Goal: Find specific page/section: Find specific page/section

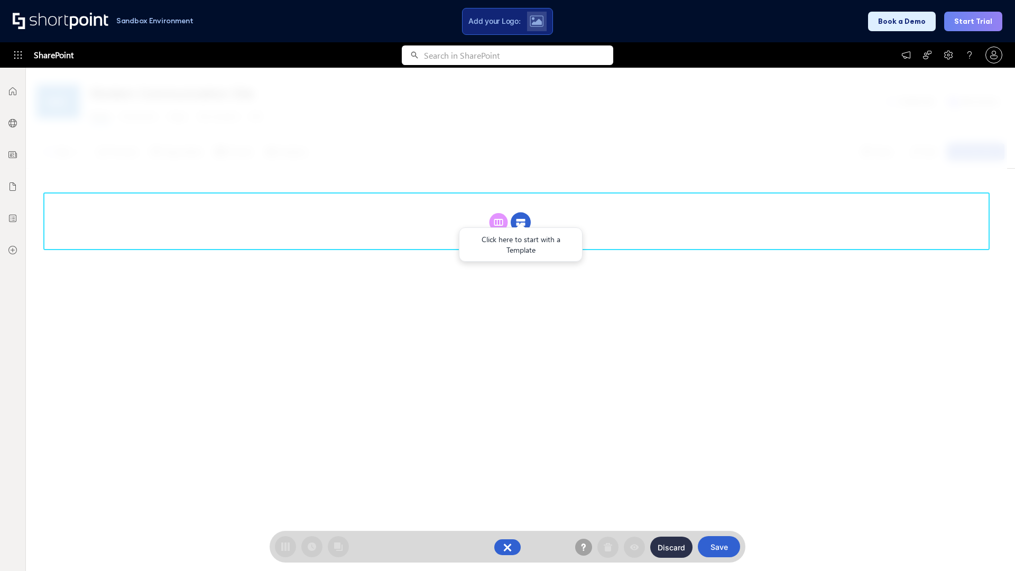
click at [521, 222] on circle at bounding box center [521, 223] width 20 height 20
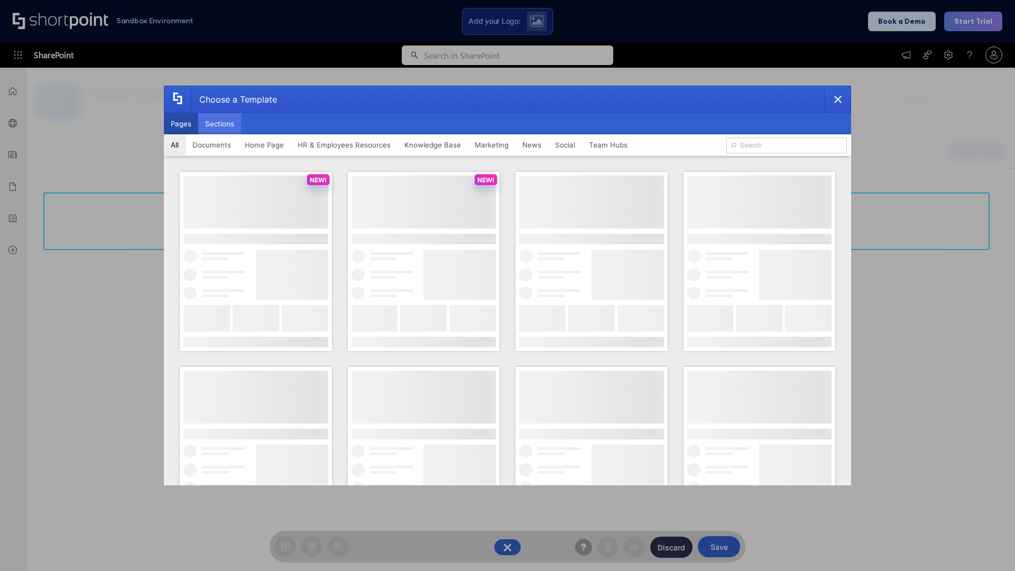
click at [219, 124] on button "Sections" at bounding box center [219, 123] width 43 height 21
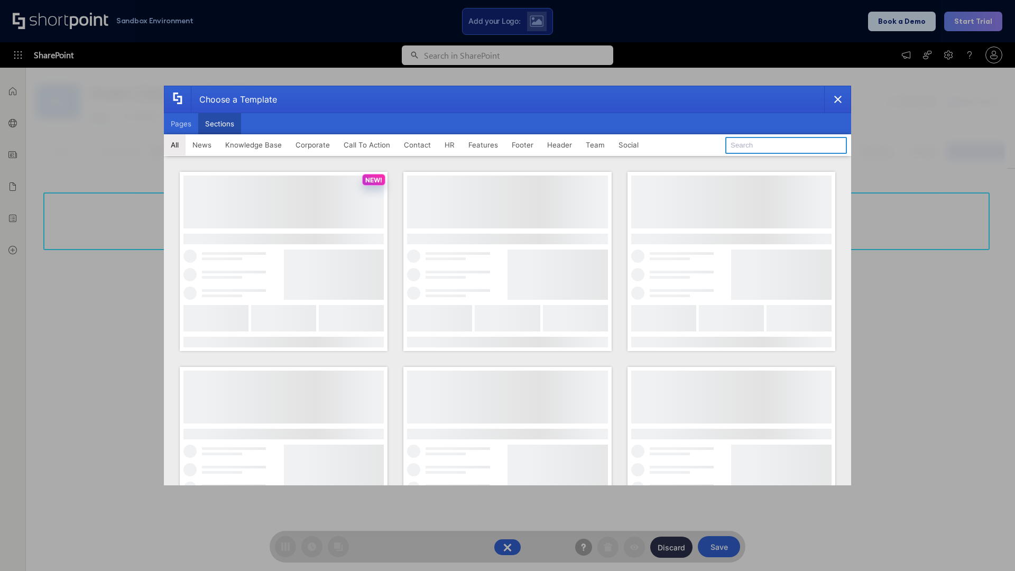
type input "Team News"
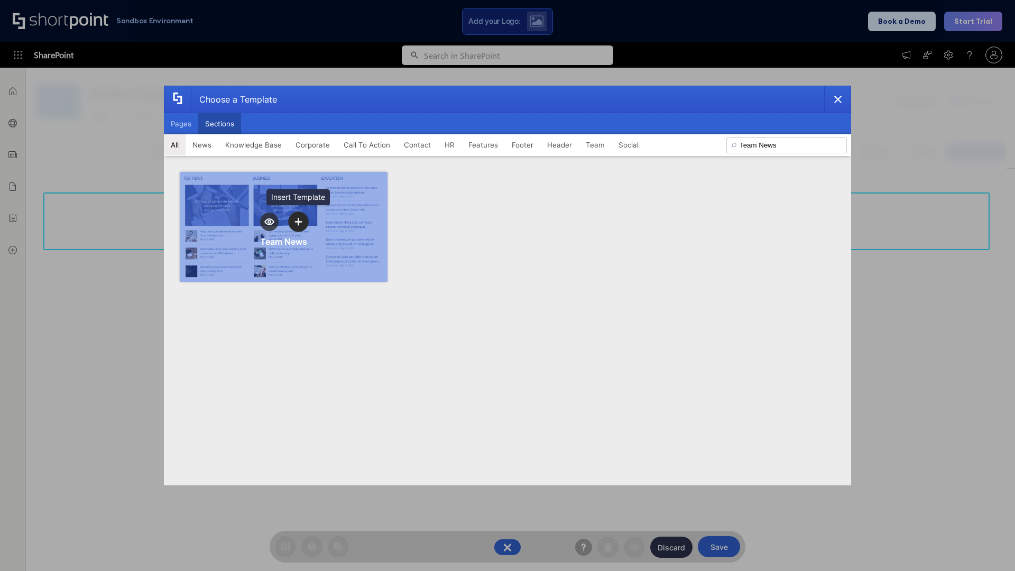
click at [298, 222] on icon "template selector" at bounding box center [298, 221] width 7 height 7
